Goal: Task Accomplishment & Management: Use online tool/utility

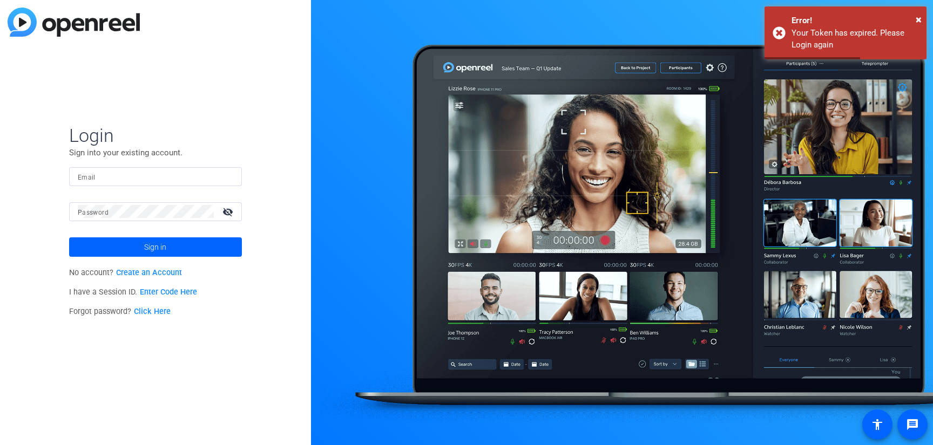
click at [141, 184] on div at bounding box center [155, 176] width 155 height 19
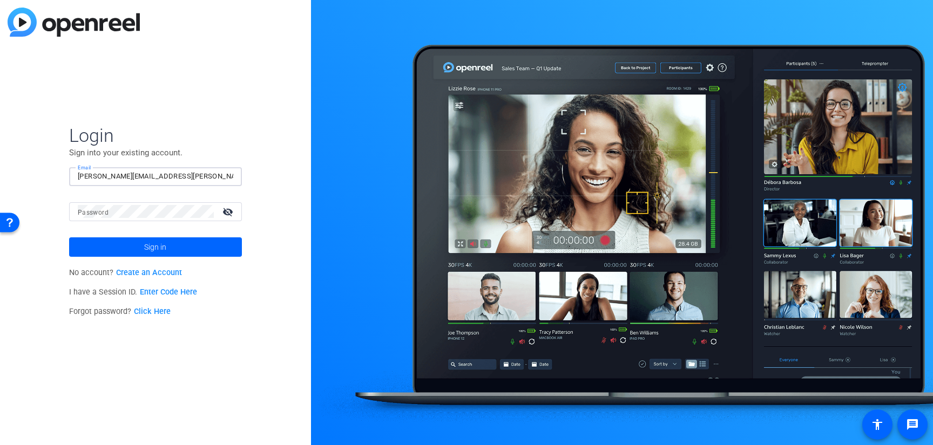
type input "[PERSON_NAME][EMAIL_ADDRESS][PERSON_NAME][PERSON_NAME][DOMAIN_NAME]"
click at [69, 238] on button "Sign in" at bounding box center [155, 247] width 173 height 19
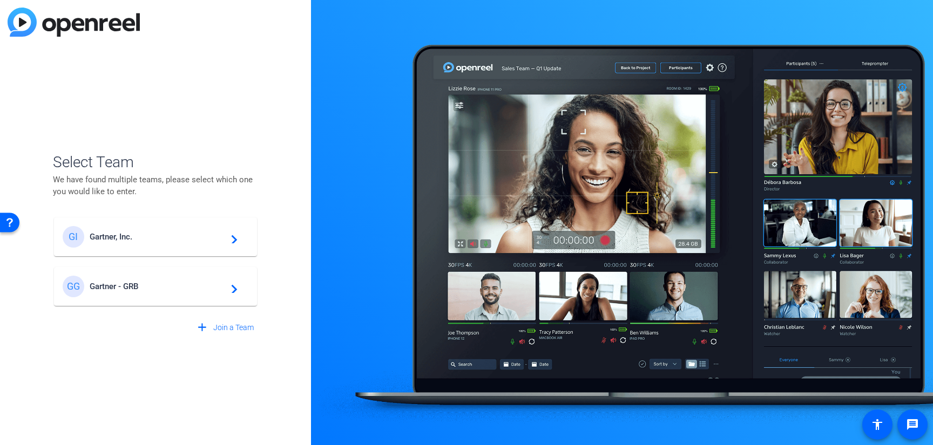
click at [167, 285] on span "Gartner - GRB" at bounding box center [157, 287] width 135 height 10
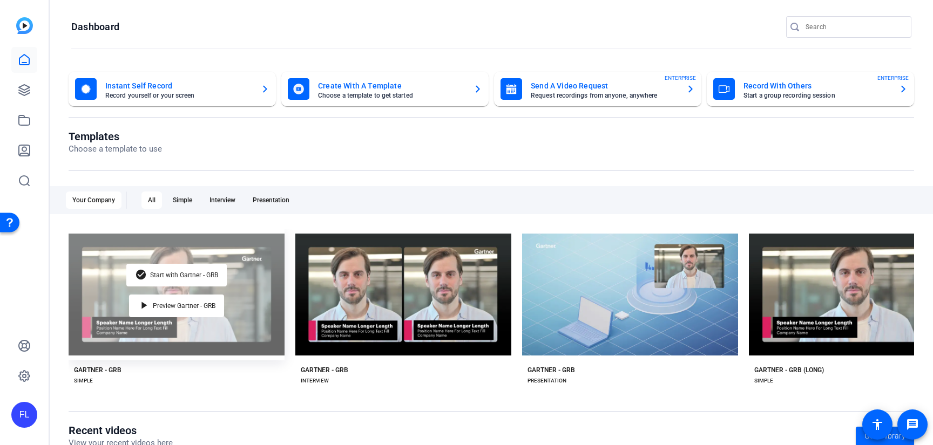
click at [246, 313] on div "check_circle Start with Gartner - GRB play_arrow Preview Gartner - GRB" at bounding box center [177, 295] width 216 height 132
click at [269, 294] on div "check_circle Start with Gartner - GRB play_arrow Preview Gartner - GRB" at bounding box center [177, 295] width 216 height 132
click at [185, 303] on span "Preview Gartner - GRB" at bounding box center [184, 306] width 63 height 6
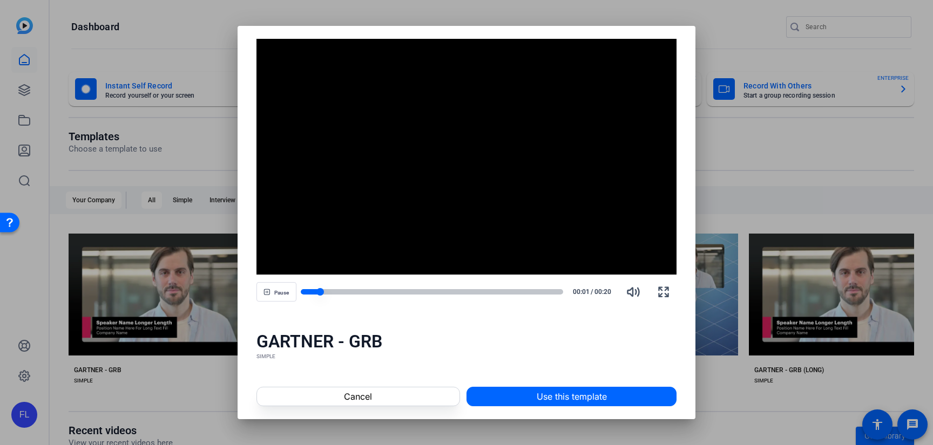
click at [328, 291] on div at bounding box center [432, 291] width 263 height 5
drag, startPoint x: 333, startPoint y: 291, endPoint x: 366, endPoint y: 290, distance: 32.9
click at [366, 290] on div at bounding box center [432, 291] width 263 height 5
click at [473, 290] on div at bounding box center [432, 291] width 263 height 5
click at [729, 405] on div at bounding box center [466, 222] width 933 height 445
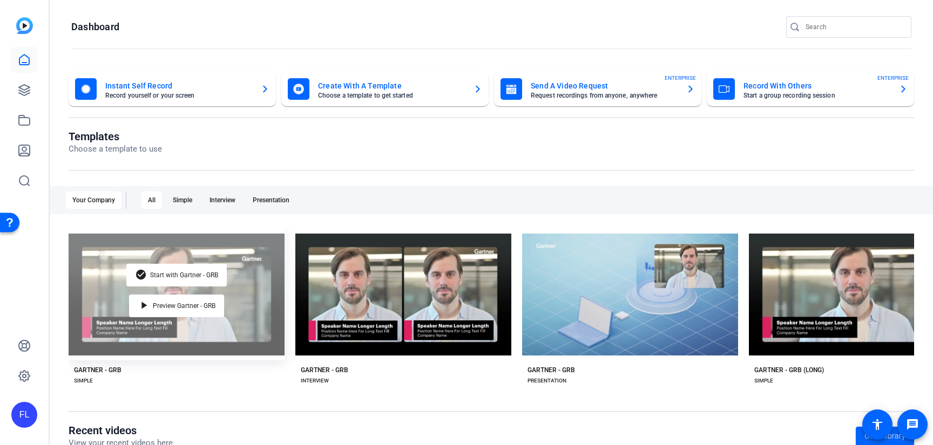
click at [255, 307] on div "check_circle Start with Gartner - GRB play_arrow Preview Gartner - GRB" at bounding box center [177, 295] width 216 height 132
click at [271, 347] on div "check_circle Start with Gartner - GRB play_arrow Preview Gartner - GRB" at bounding box center [177, 295] width 216 height 132
